Goal: Task Accomplishment & Management: Use online tool/utility

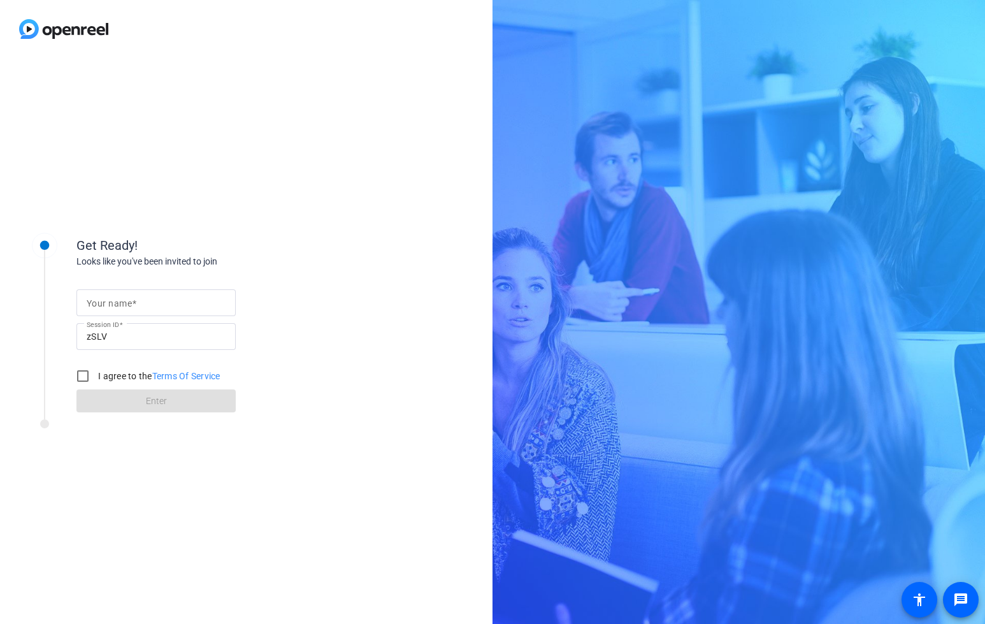
click at [130, 309] on input "Your name" at bounding box center [156, 302] width 139 height 15
type input "[PERSON_NAME]"
click at [84, 375] on input "I agree to the Terms Of Service" at bounding box center [82, 375] width 25 height 25
checkbox input "true"
click at [124, 406] on span at bounding box center [155, 400] width 159 height 31
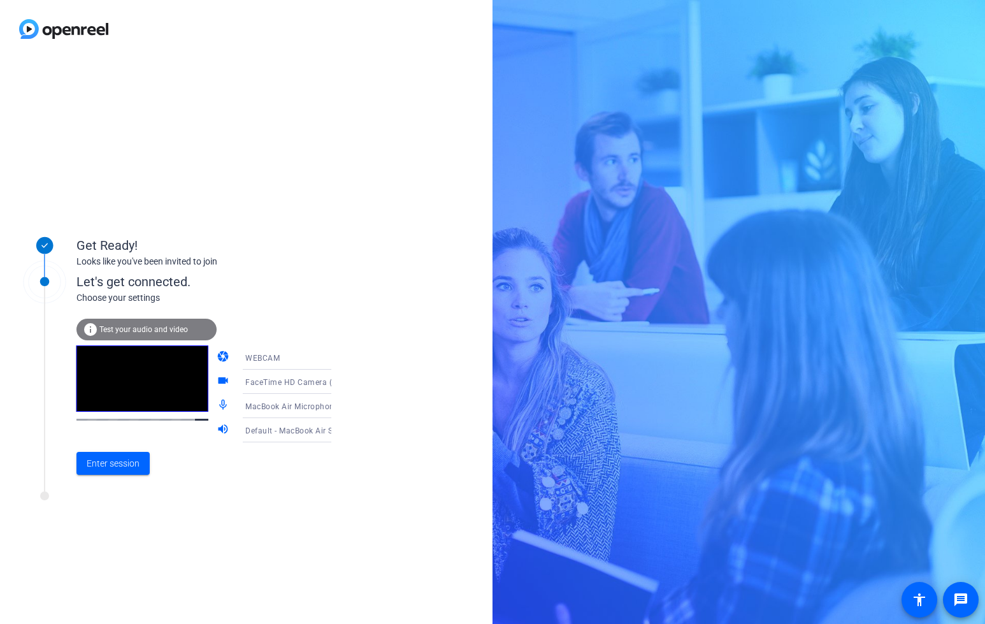
click at [303, 381] on span "FaceTime HD Camera (C4E1:9BFB)" at bounding box center [310, 381] width 131 height 10
click at [271, 452] on span "HP Display Camera (0408:5458)" at bounding box center [276, 455] width 99 height 31
click at [126, 459] on span "Enter session" at bounding box center [113, 463] width 53 height 13
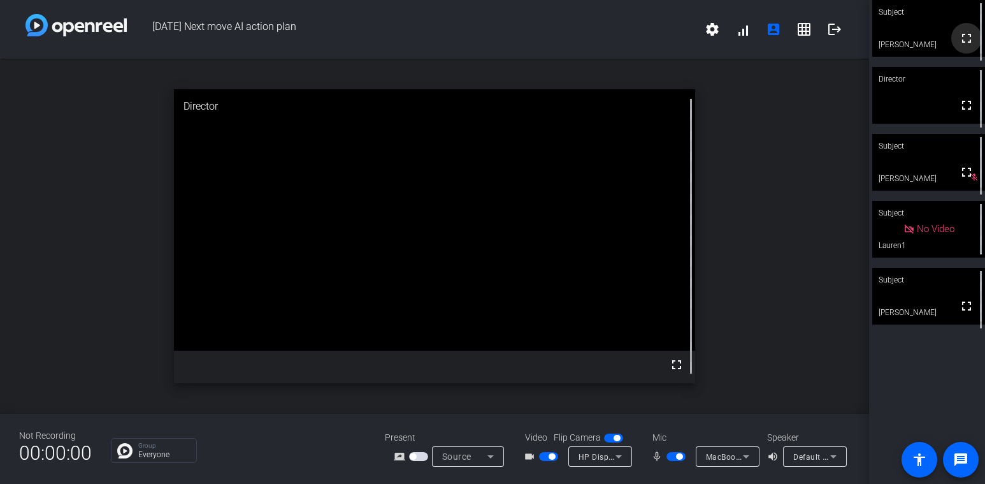
click at [968, 46] on mat-icon "fullscreen" at bounding box center [966, 38] width 15 height 15
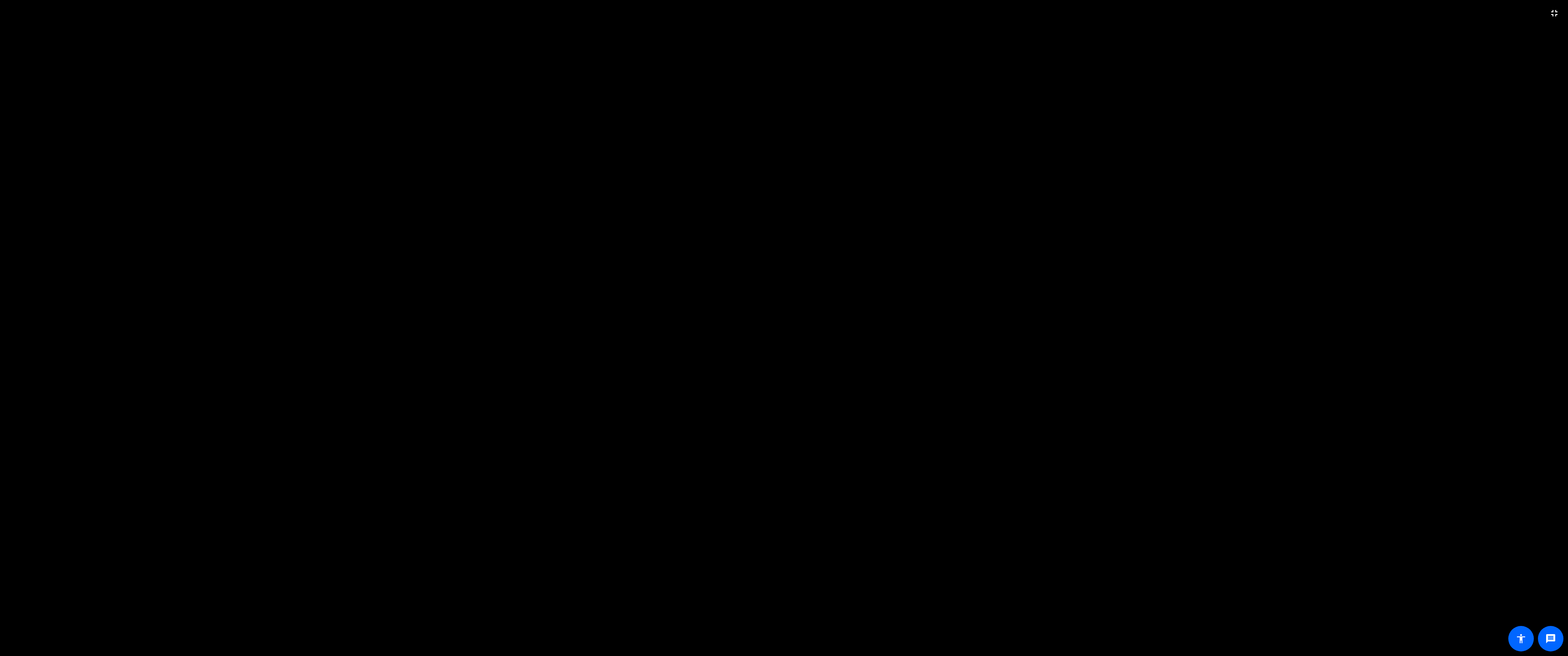
click at [704, 217] on video at bounding box center [784, 328] width 1568 height 656
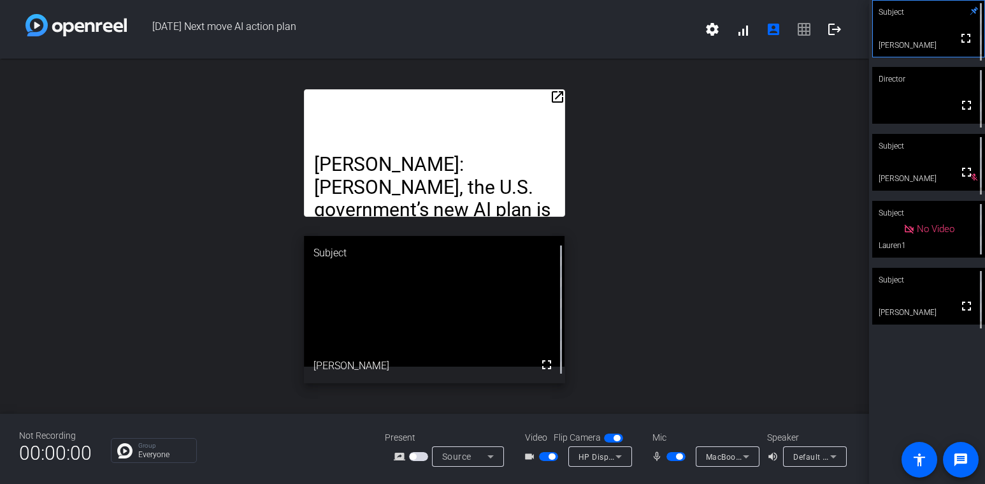
click at [559, 97] on mat-icon "open_in_new" at bounding box center [557, 96] width 15 height 15
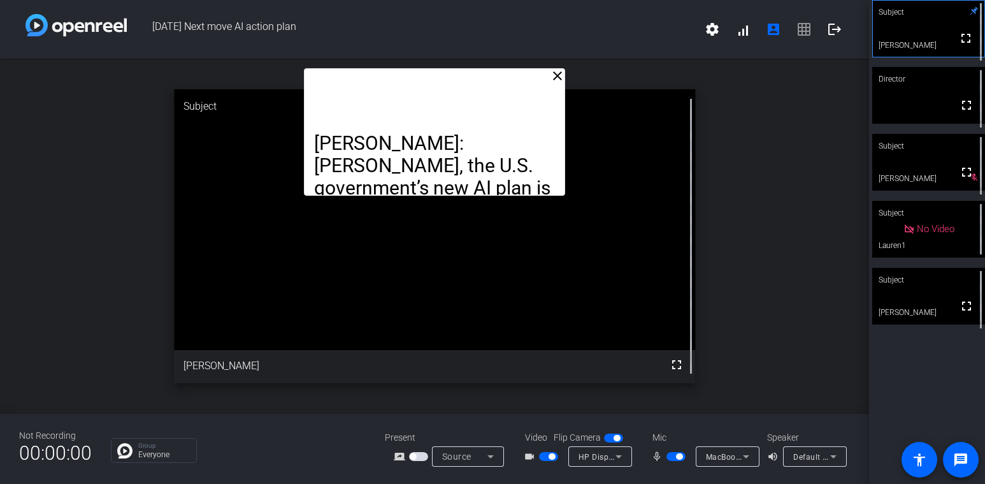
click at [557, 78] on mat-icon "close" at bounding box center [557, 75] width 15 height 15
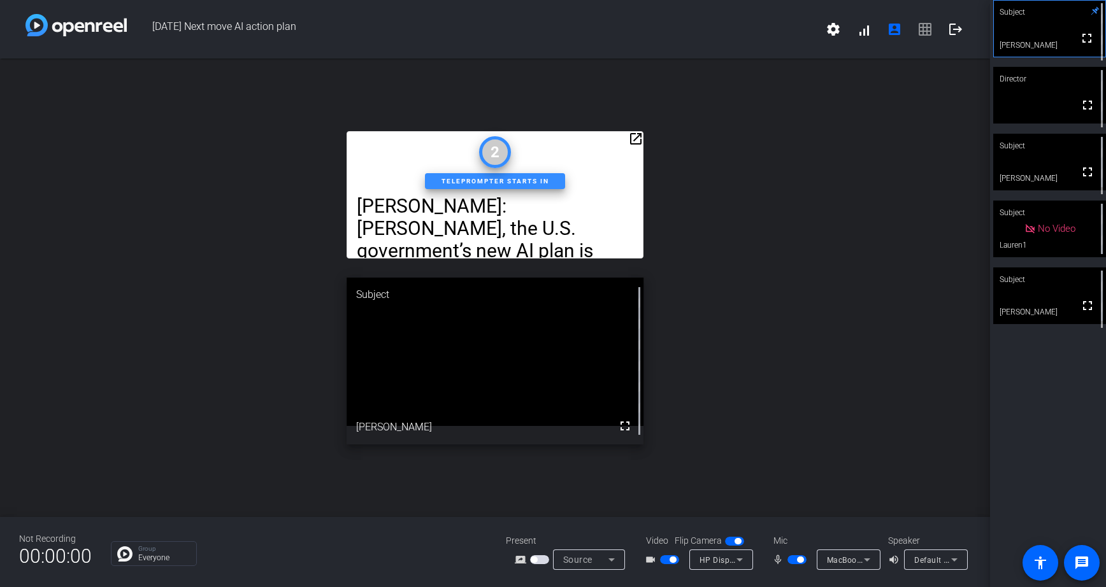
drag, startPoint x: 639, startPoint y: 136, endPoint x: 760, endPoint y: 112, distance: 123.4
click at [760, 112] on div "open_in_new Matt: [PERSON_NAME], the U.S. government’s new AI plan is more than…" at bounding box center [495, 288] width 990 height 459
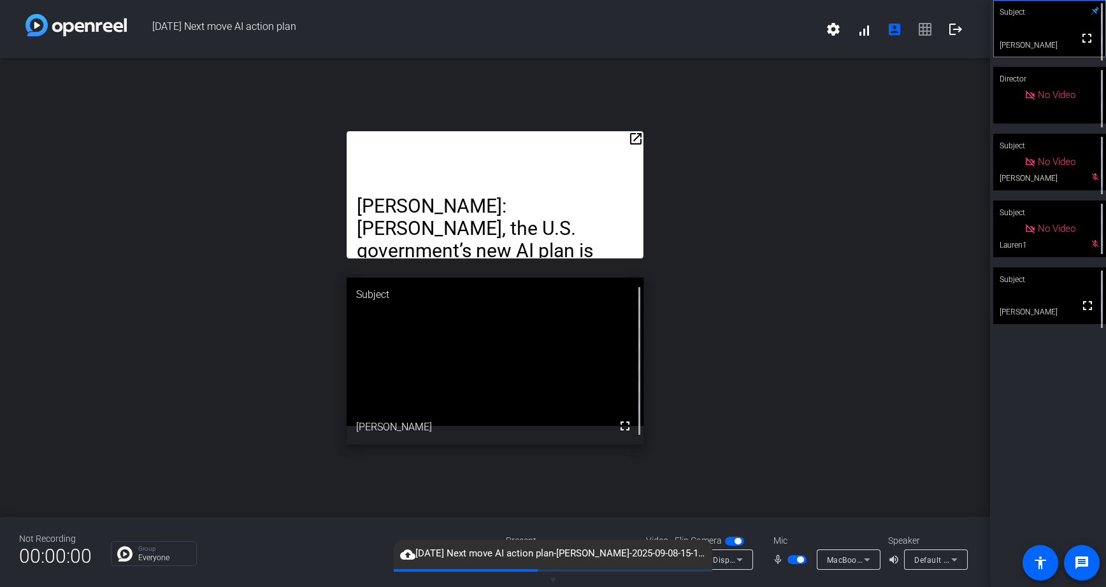
click at [801, 561] on span "button" at bounding box center [800, 560] width 6 height 6
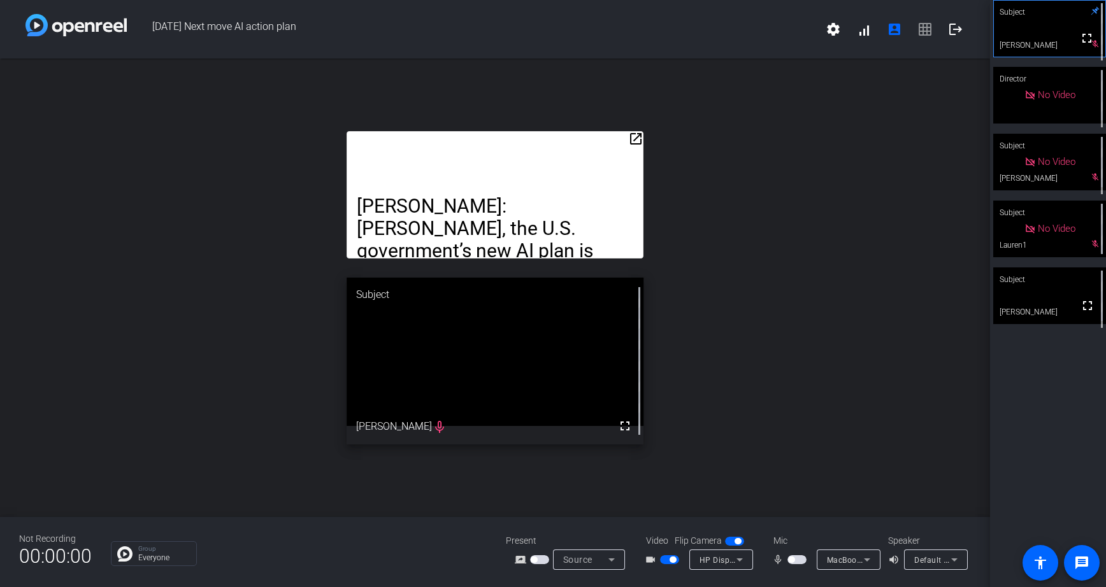
click at [791, 559] on span "button" at bounding box center [791, 560] width 6 height 6
